Goal: Find specific page/section: Locate a particular part of the current website

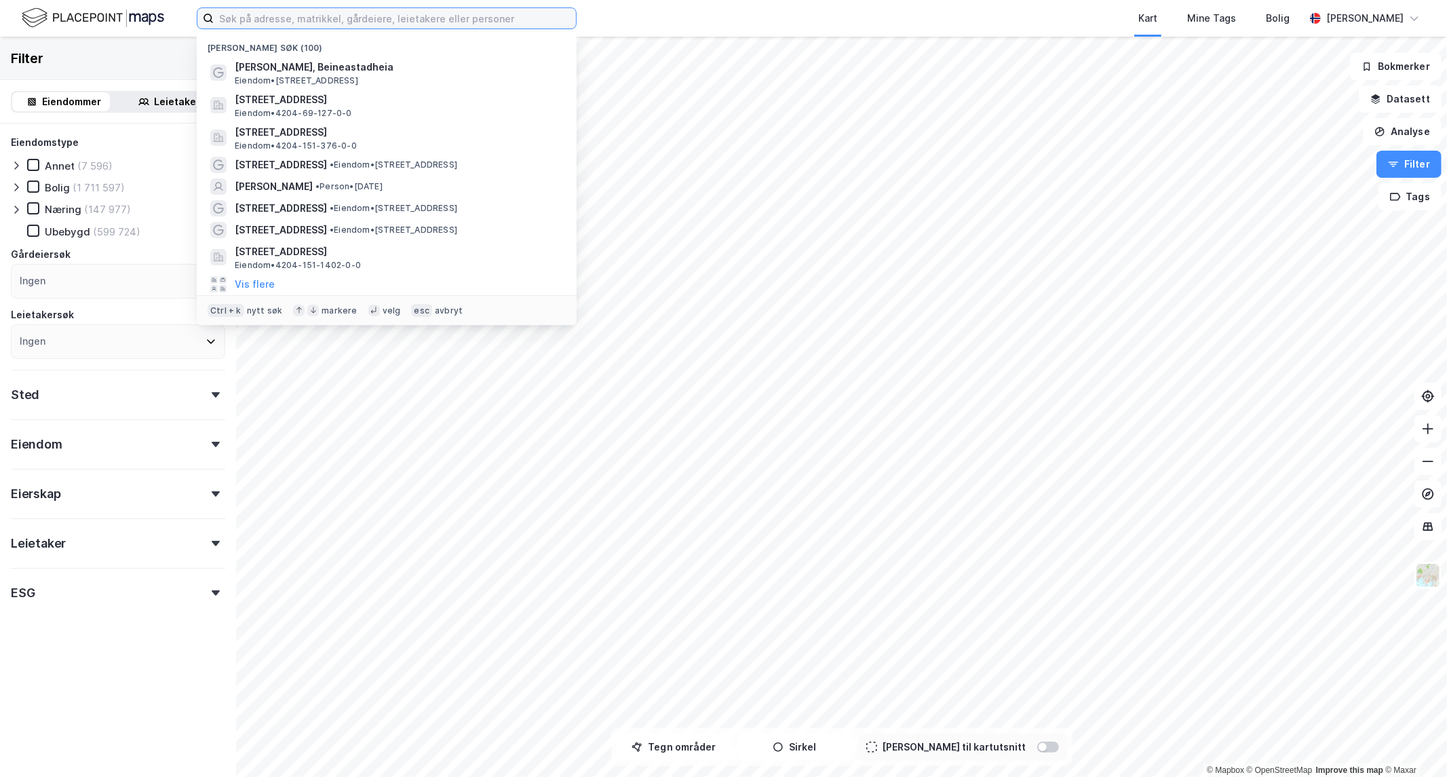
click at [275, 17] on input at bounding box center [395, 18] width 362 height 20
click at [307, 21] on input at bounding box center [395, 18] width 362 height 20
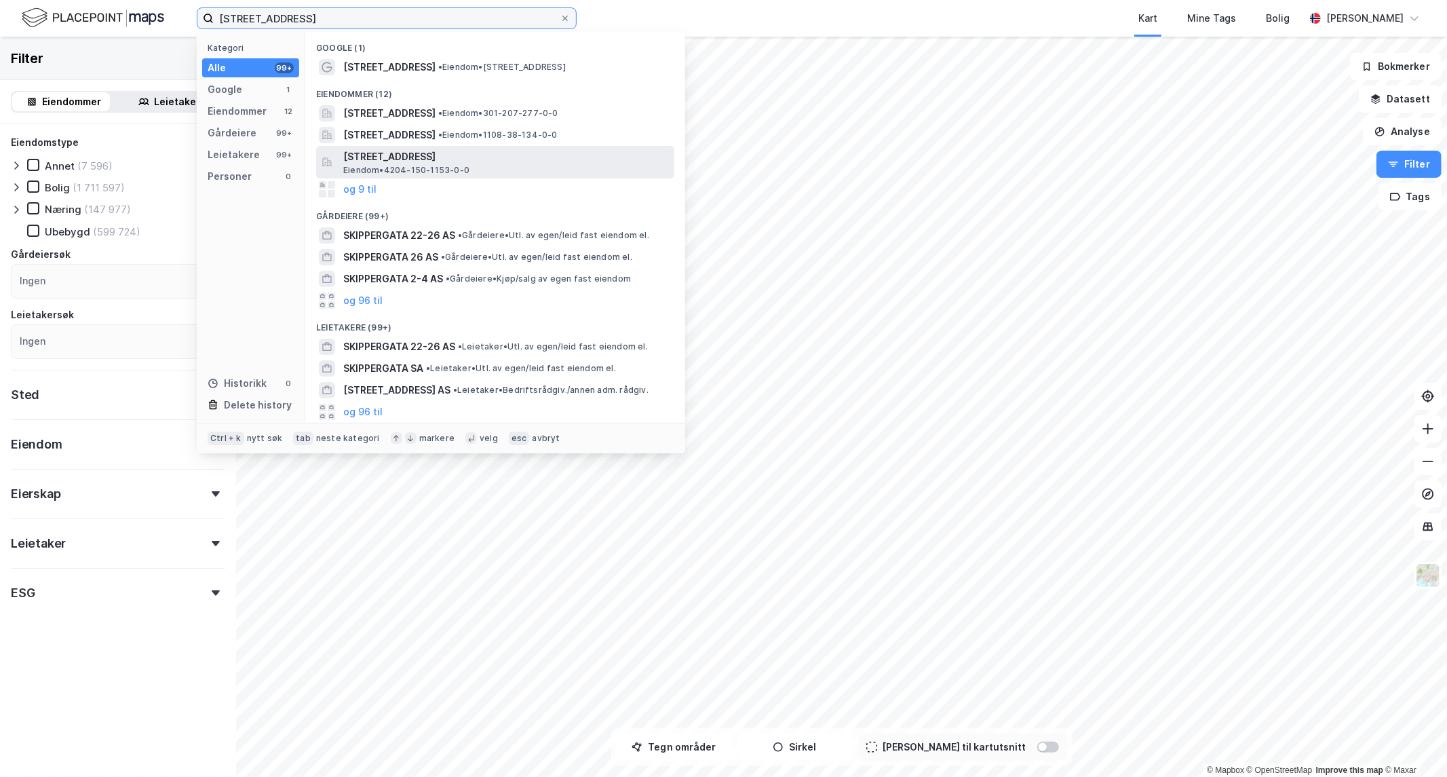
type input "[STREET_ADDRESS]"
click at [484, 161] on span "[STREET_ADDRESS]" at bounding box center [506, 157] width 326 height 16
